Goal: Check status: Check status

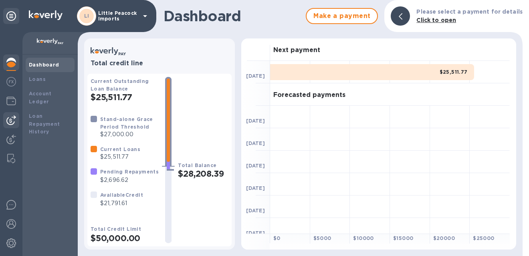
click at [14, 121] on img at bounding box center [11, 120] width 10 height 10
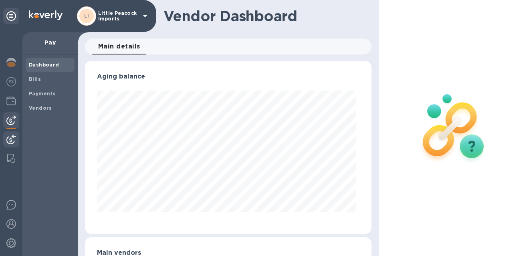
scroll to position [173, 283]
click at [10, 137] on img at bounding box center [11, 140] width 10 height 10
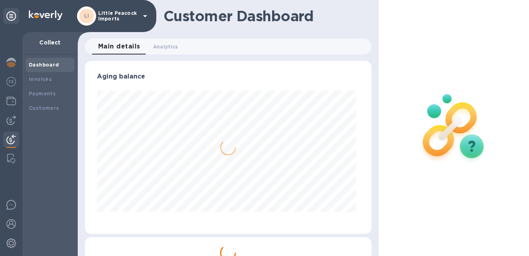
scroll to position [173, 283]
click at [38, 94] on b "Payments" at bounding box center [42, 94] width 27 height 6
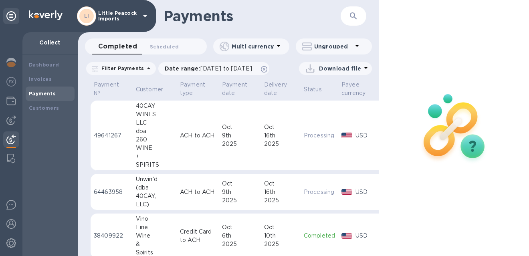
click at [357, 19] on icon "button" at bounding box center [353, 16] width 10 height 10
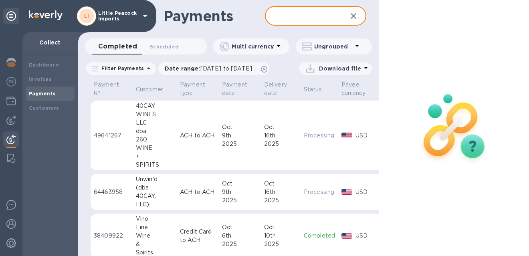
paste input "LP2509121"
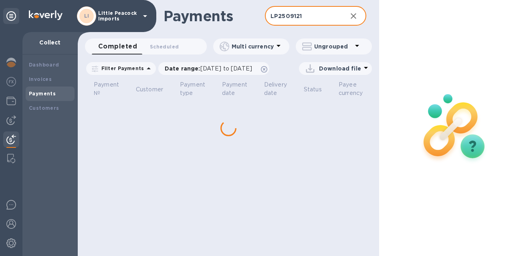
type input "LP2509121"
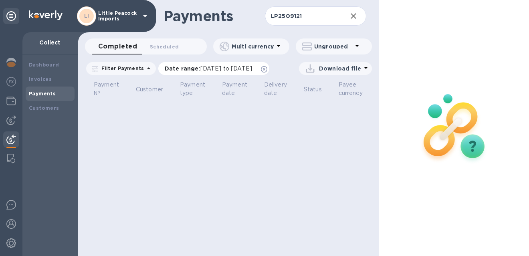
click at [211, 68] on span "[DATE] to [DATE]" at bounding box center [226, 68] width 52 height 6
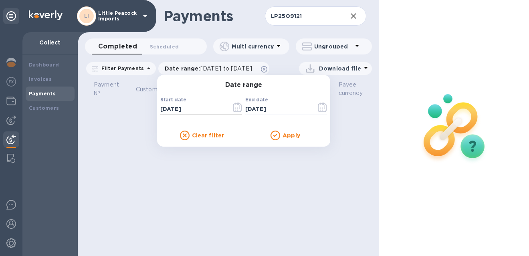
click at [173, 108] on input "[DATE]" at bounding box center [192, 109] width 64 height 12
type input "[DATE]"
click at [275, 134] on icon at bounding box center [275, 136] width 10 height 10
click at [284, 135] on u "Apply" at bounding box center [291, 135] width 18 height 6
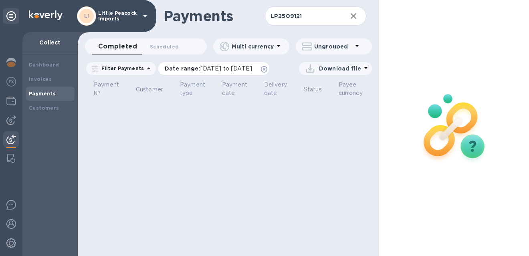
click at [200, 68] on span "[DATE] to [DATE]" at bounding box center [226, 68] width 52 height 6
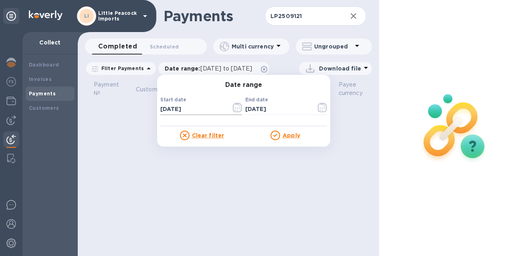
click at [161, 108] on input "[DATE]" at bounding box center [192, 109] width 64 height 12
click at [163, 109] on input "[DATE]" at bounding box center [192, 109] width 64 height 12
type input "[DATE]"
click at [282, 137] on u "Apply" at bounding box center [291, 135] width 18 height 6
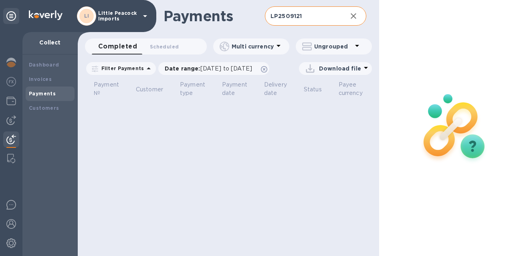
click at [284, 16] on input "LP2509121" at bounding box center [303, 16] width 76 height 20
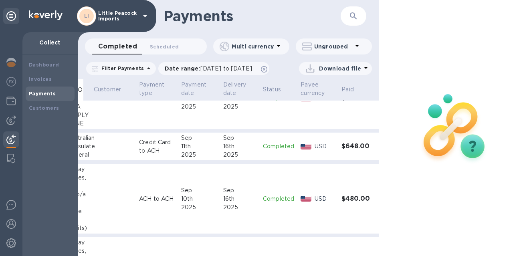
scroll to position [667, 68]
click at [314, 143] on p "USD" at bounding box center [324, 147] width 20 height 8
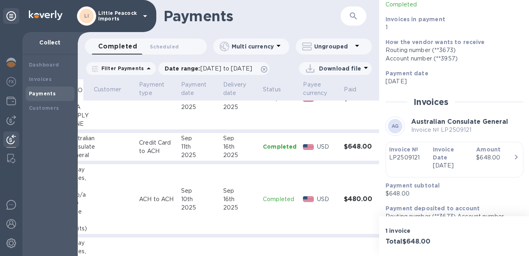
scroll to position [93, 0]
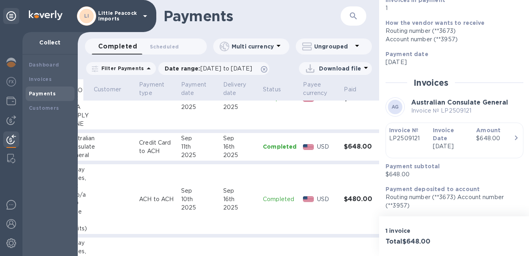
click at [511, 133] on icon "button" at bounding box center [516, 138] width 10 height 10
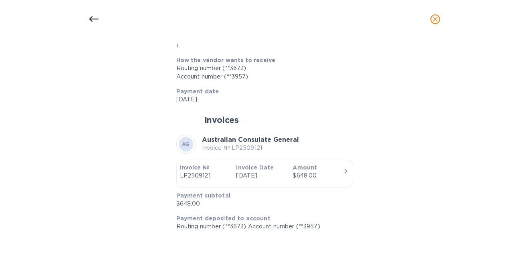
scroll to position [549, 0]
click at [435, 20] on icon "close" at bounding box center [434, 19] width 5 height 5
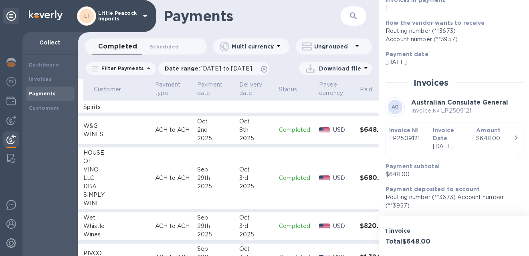
scroll to position [193, 69]
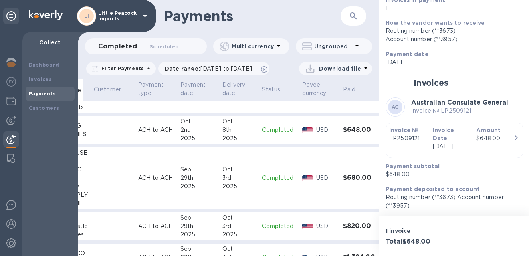
click at [346, 128] on h3 "$648.00" at bounding box center [361, 130] width 36 height 8
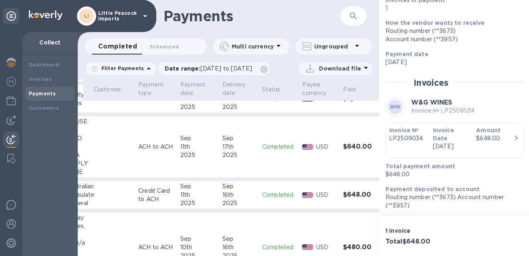
scroll to position [619, 69]
click at [343, 192] on h3 "$648.00" at bounding box center [361, 195] width 36 height 8
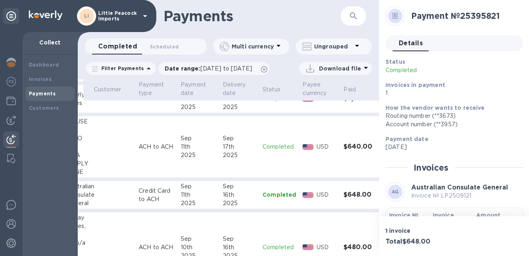
scroll to position [93, 0]
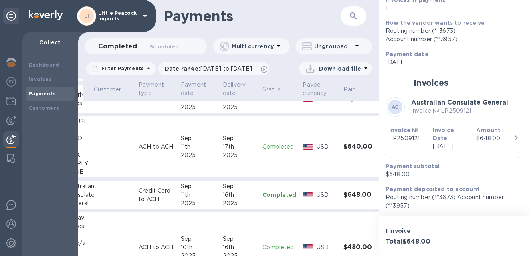
click at [455, 142] on p "[DATE]" at bounding box center [450, 146] width 37 height 8
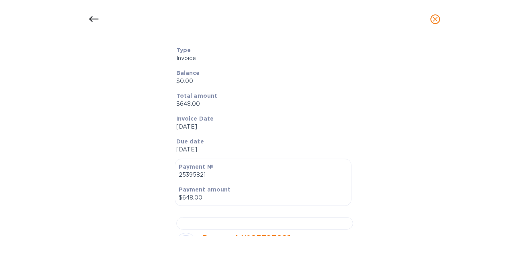
scroll to position [270, 0]
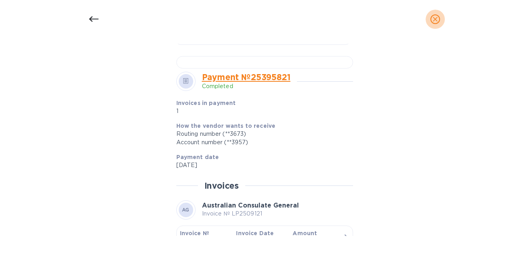
click at [436, 19] on icon "close" at bounding box center [435, 19] width 8 height 8
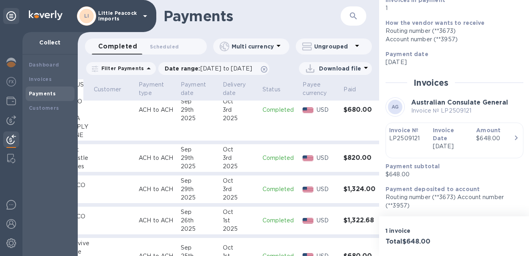
scroll to position [263, 69]
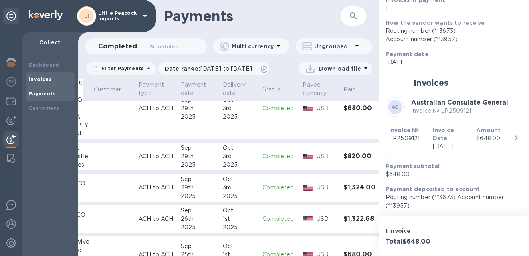
click at [43, 80] on b "Invoices" at bounding box center [40, 79] width 23 height 6
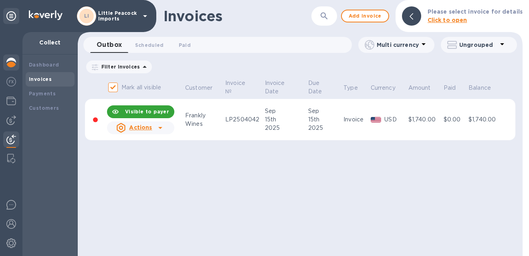
click at [12, 62] on img at bounding box center [11, 63] width 10 height 10
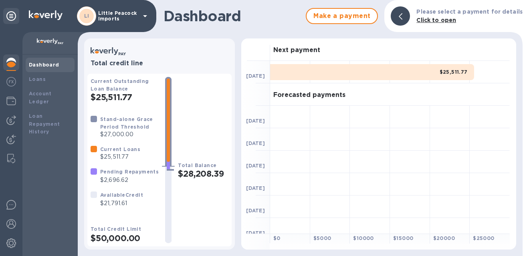
click at [117, 173] on b "Pending Repayments" at bounding box center [129, 172] width 58 height 6
click at [191, 166] on b "Total Balance" at bounding box center [197, 165] width 38 height 6
click at [94, 172] on div at bounding box center [94, 171] width 6 height 6
click at [41, 112] on div "Loan Repayment History" at bounding box center [50, 124] width 42 height 24
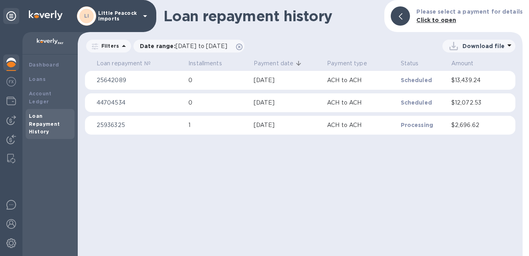
click at [390, 127] on p "ACH to ACH" at bounding box center [360, 125] width 67 height 8
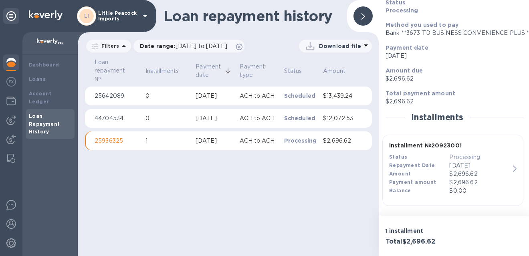
scroll to position [30, 0]
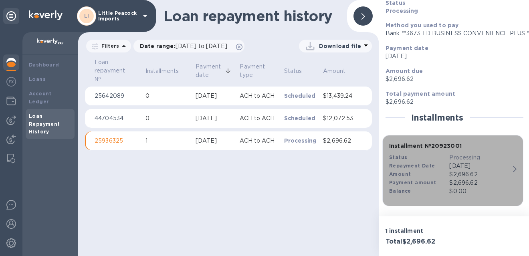
click at [436, 159] on div "Status" at bounding box center [419, 157] width 60 height 8
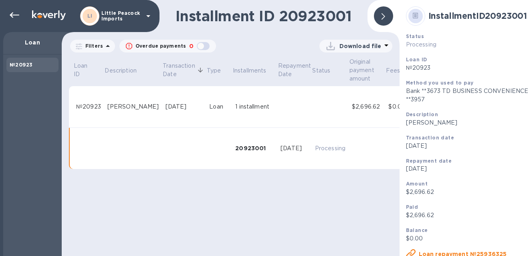
scroll to position [11, 0]
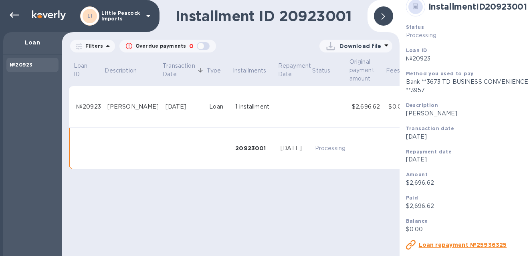
click at [457, 243] on u "Loan repayment №25936325" at bounding box center [462, 244] width 88 height 6
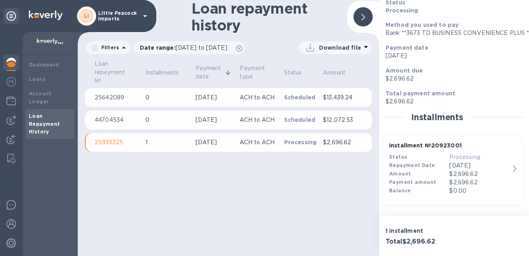
scroll to position [30, 0]
click at [311, 138] on td "Processing" at bounding box center [300, 142] width 39 height 19
click at [500, 163] on p "[DATE]" at bounding box center [479, 166] width 60 height 8
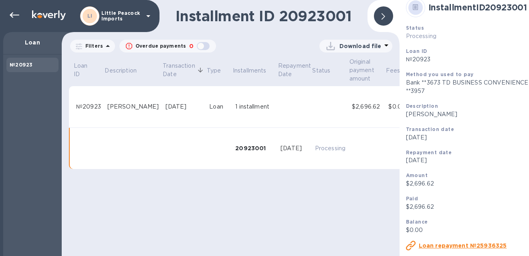
scroll to position [11, 0]
